Goal: Find specific page/section: Find specific page/section

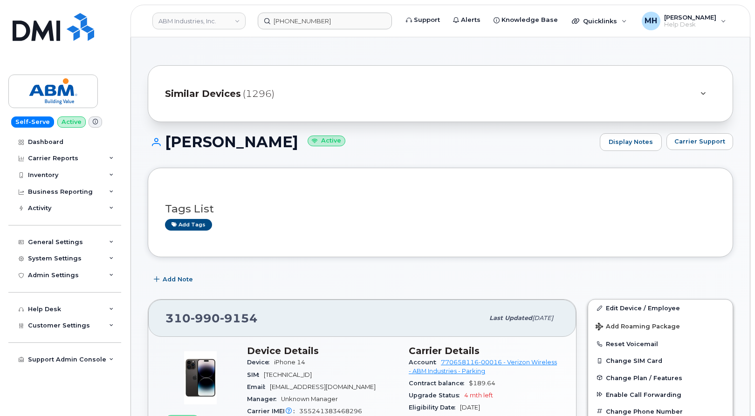
scroll to position [93, 0]
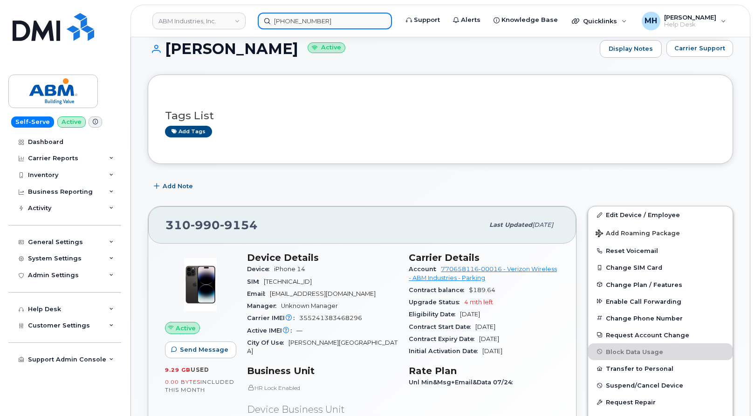
click at [311, 19] on input "310-990-9154" at bounding box center [325, 21] width 134 height 17
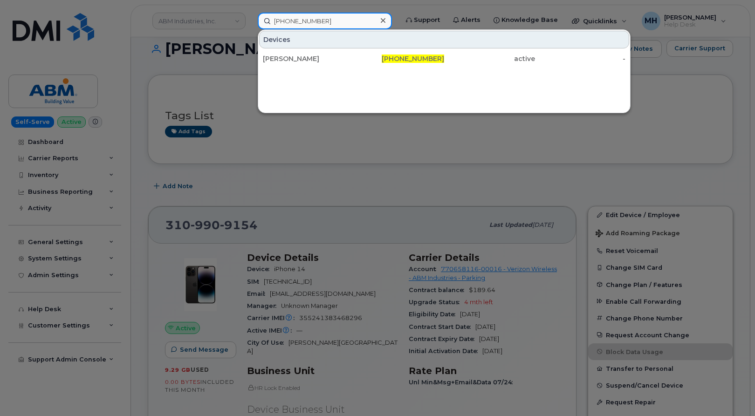
drag, startPoint x: 318, startPoint y: 24, endPoint x: 251, endPoint y: 23, distance: 67.1
click at [252, 23] on div "310-990-9154 Devices TOMAS MEDINA 310-990-9154 active -" at bounding box center [324, 21] width 149 height 17
click at [303, 22] on input "310-990-9154" at bounding box center [325, 21] width 134 height 17
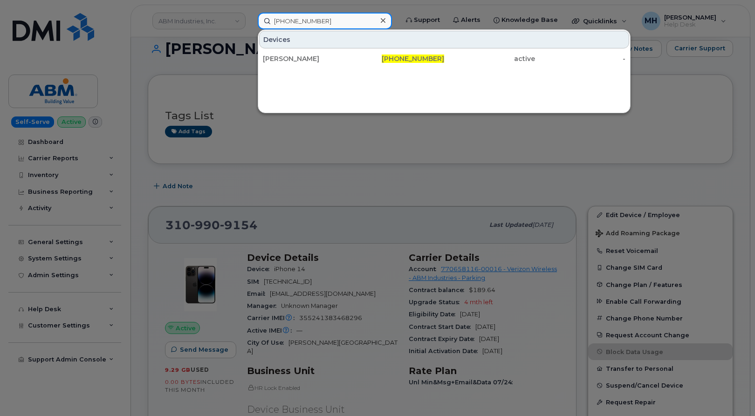
paste input "240-247-7681"
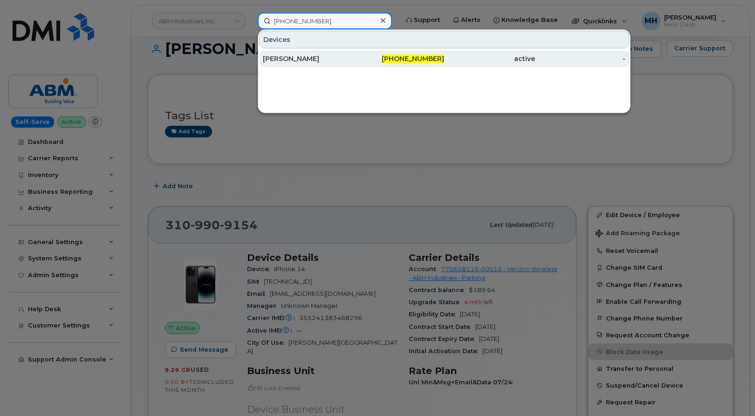
type input "240-247-7681"
click at [303, 58] on div "[PERSON_NAME]" at bounding box center [308, 58] width 91 height 9
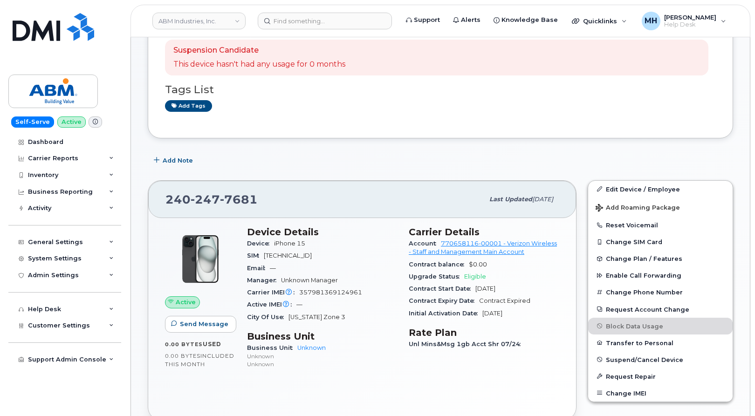
scroll to position [93, 0]
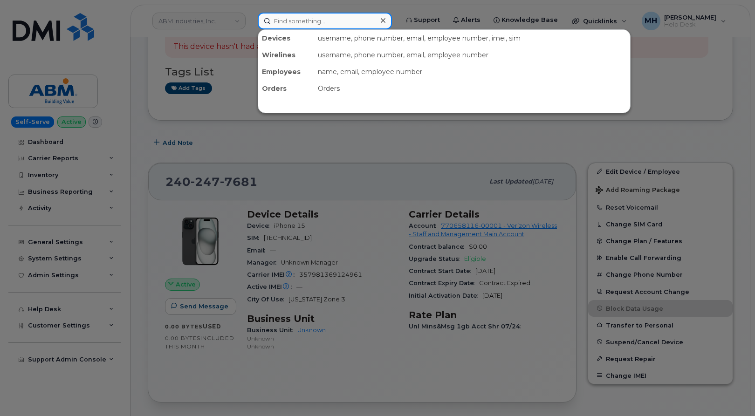
click at [357, 21] on input at bounding box center [325, 21] width 134 height 17
paste input "[PHONE_NUMBER]"
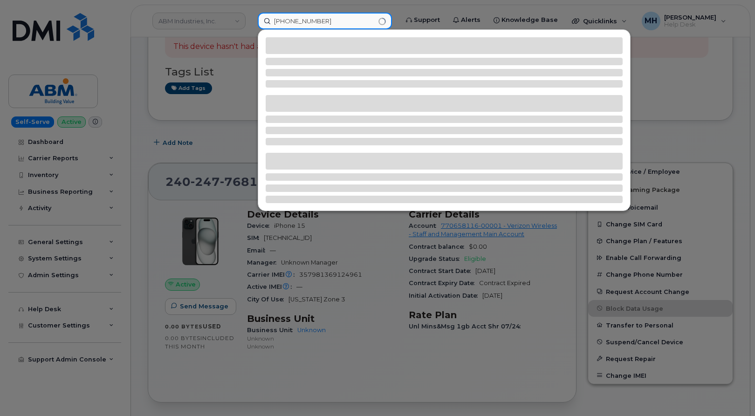
drag, startPoint x: 359, startPoint y: 18, endPoint x: 245, endPoint y: 22, distance: 114.7
click at [250, 22] on div "[PHONE_NUMBER]" at bounding box center [324, 21] width 149 height 17
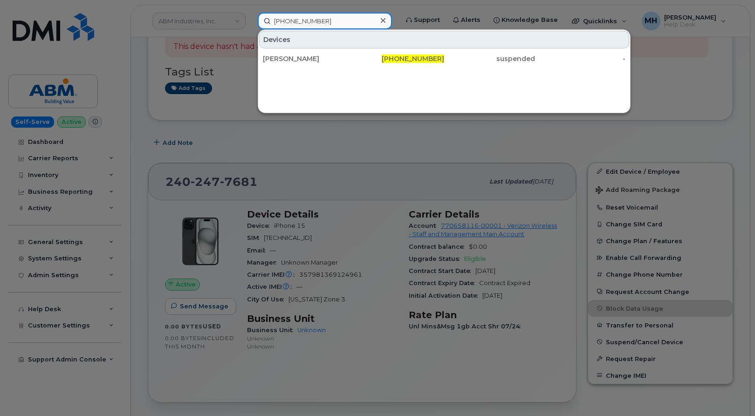
paste input "35141563904922"
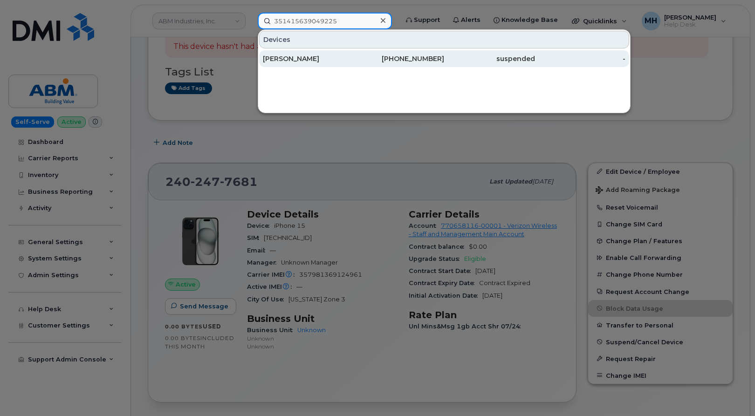
type input "351415639049225"
click at [337, 63] on div "[PERSON_NAME]" at bounding box center [308, 58] width 91 height 9
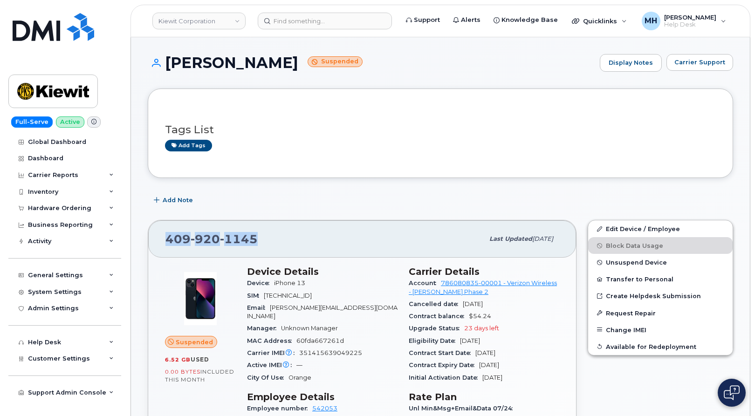
drag, startPoint x: 276, startPoint y: 239, endPoint x: 167, endPoint y: 241, distance: 109.1
click at [167, 241] on div "[PHONE_NUMBER]" at bounding box center [324, 239] width 318 height 20
copy span "[PHONE_NUMBER]"
click at [701, 70] on button "Carrier Support" at bounding box center [700, 62] width 67 height 17
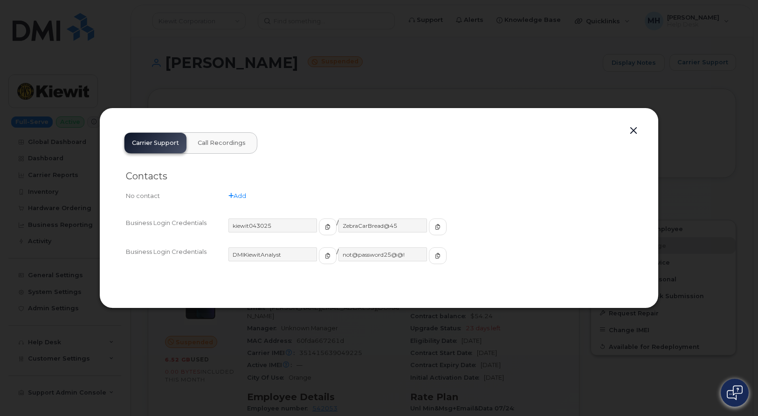
click at [303, 228] on div "kiewit043025" at bounding box center [282, 227] width 108 height 17
click at [325, 228] on icon "button" at bounding box center [328, 227] width 6 height 6
click at [429, 228] on button "button" at bounding box center [438, 227] width 18 height 17
click at [635, 139] on div "Carrier Support Call Recordings Contacts No contact Add Business Login Credenti…" at bounding box center [379, 208] width 525 height 167
click at [630, 131] on button "button" at bounding box center [633, 130] width 14 height 13
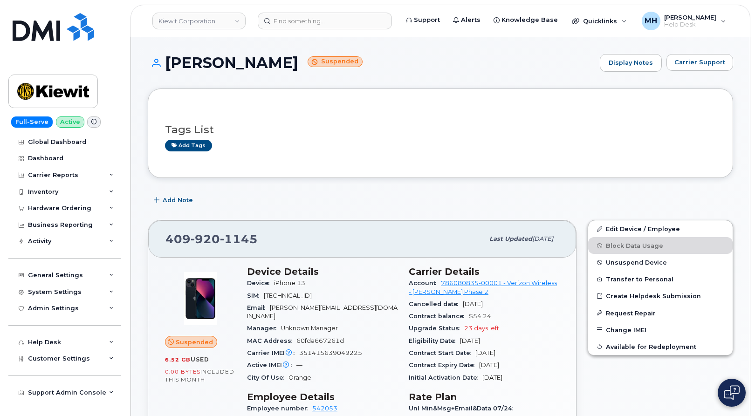
click at [337, 300] on div "SIM [TECHNICAL_ID]" at bounding box center [322, 296] width 151 height 12
click at [312, 297] on span "[TECHNICAL_ID]" at bounding box center [288, 295] width 48 height 7
copy span "[TECHNICAL_ID]"
